Goal: Task Accomplishment & Management: Use online tool/utility

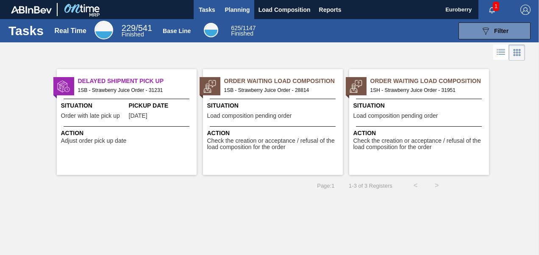
click at [241, 12] on span "Planning" at bounding box center [237, 10] width 25 height 10
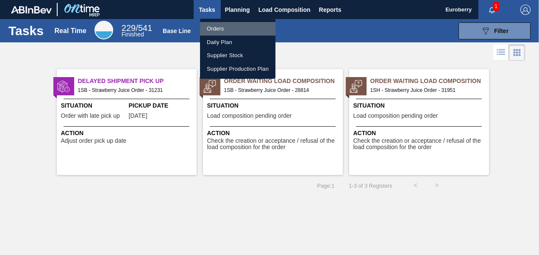
click at [223, 27] on li "Orders" at bounding box center [237, 29] width 75 height 14
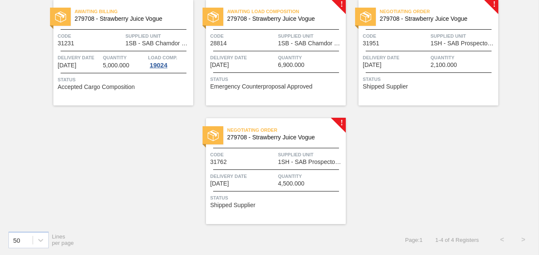
scroll to position [34, 0]
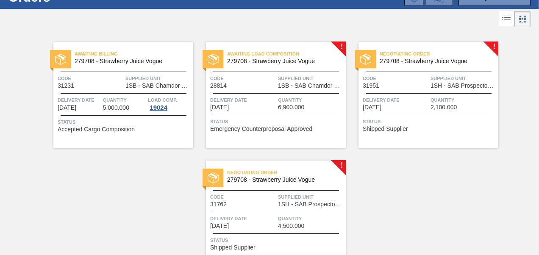
click at [368, 56] on img at bounding box center [365, 59] width 11 height 11
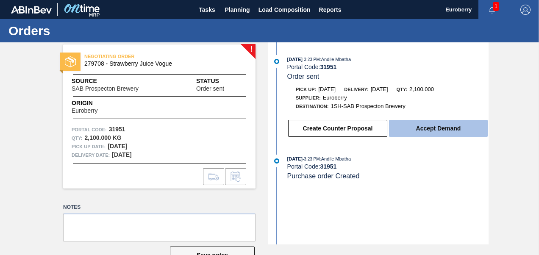
click at [438, 129] on button "Accept Demand" at bounding box center [438, 128] width 99 height 17
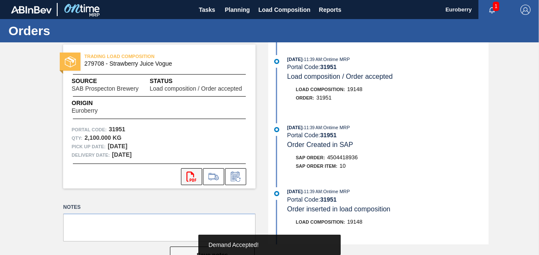
click at [189, 176] on icon "svg{fill:#ff0000}" at bounding box center [192, 177] width 10 height 10
